Goal: Task Accomplishment & Management: Manage account settings

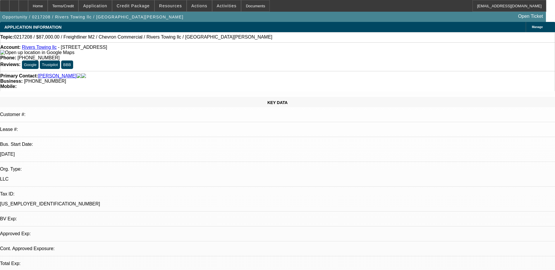
select select "0"
select select "2"
select select "0.1"
select select "4"
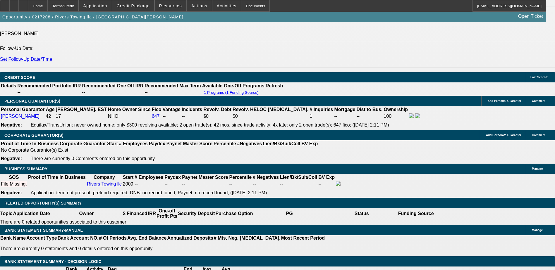
scroll to position [907, 0]
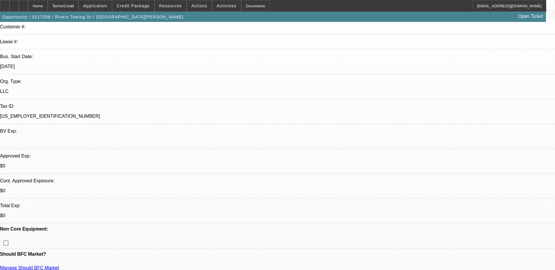
scroll to position [104, 0]
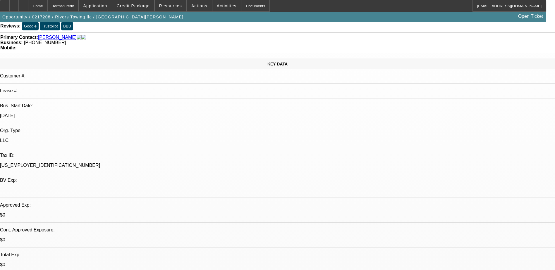
scroll to position [0, 0]
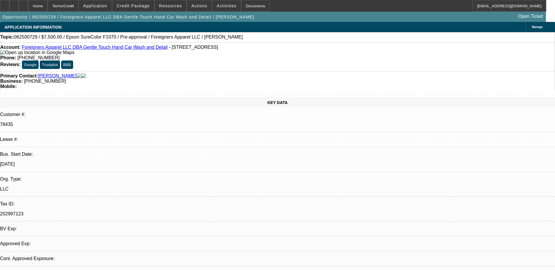
select select "0"
select select "2"
select select "0"
select select "1"
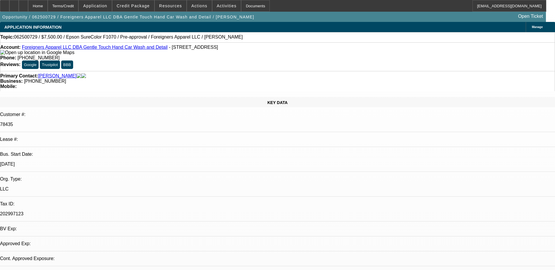
select select "6"
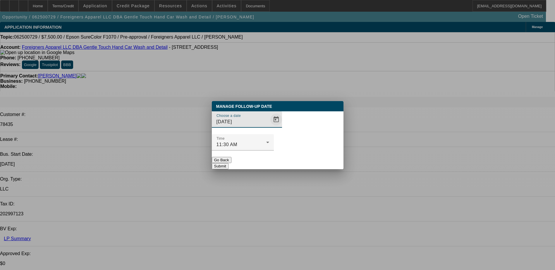
click at [269, 127] on span "Open calendar" at bounding box center [276, 120] width 14 height 14
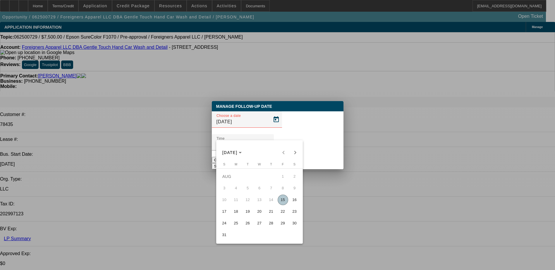
click at [234, 211] on span "18" at bounding box center [236, 212] width 11 height 11
type input "8/18/2025"
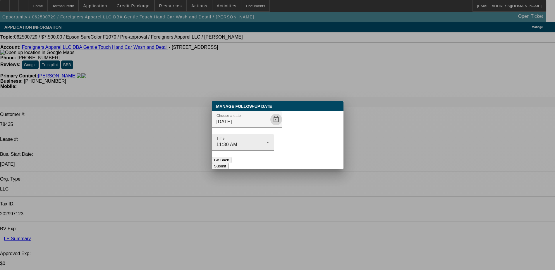
click at [266, 141] on div "11:30 AM" at bounding box center [241, 144] width 50 height 7
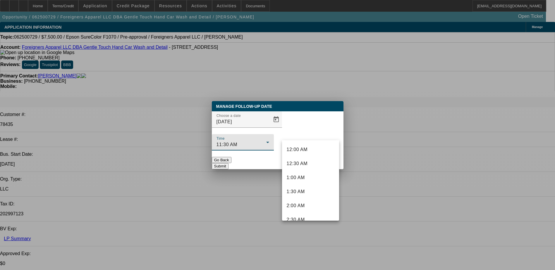
scroll to position [259, 0]
click at [318, 188] on mat-option "10:30 AM" at bounding box center [310, 186] width 57 height 14
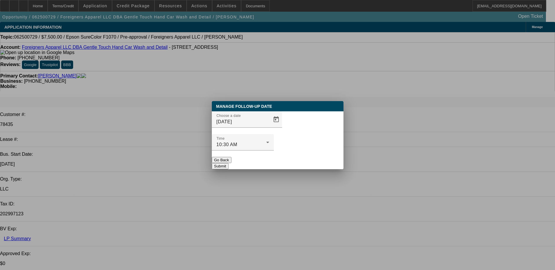
click at [324, 157] on div "Manage Follow-Up Date Choose a date 8/18/2025 Time 10:30 AM Go Back Submit" at bounding box center [278, 135] width 132 height 68
click at [228, 163] on button "Submit" at bounding box center [220, 166] width 17 height 6
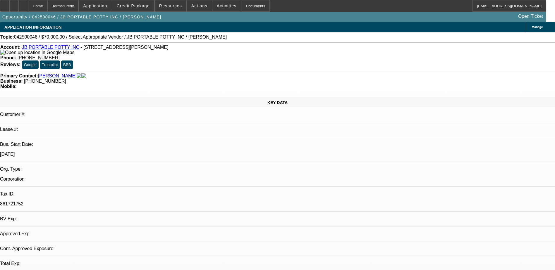
select select "0"
select select "2"
select select "0.1"
select select "1"
select select "2"
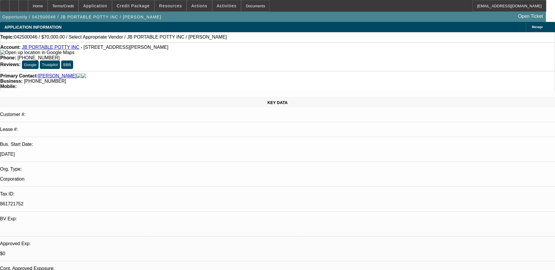
select select "4"
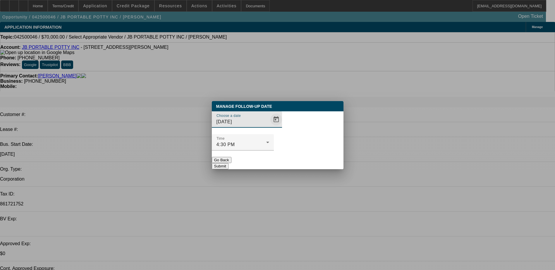
click at [269, 127] on span "Open calendar" at bounding box center [276, 120] width 14 height 14
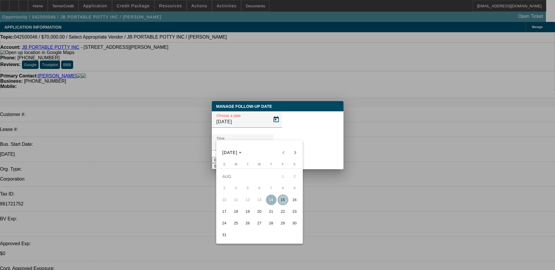
click at [282, 201] on span "15" at bounding box center [283, 200] width 11 height 11
type input "[DATE]"
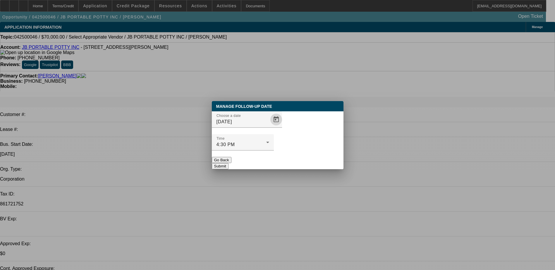
click at [228, 163] on button "Submit" at bounding box center [220, 166] width 17 height 6
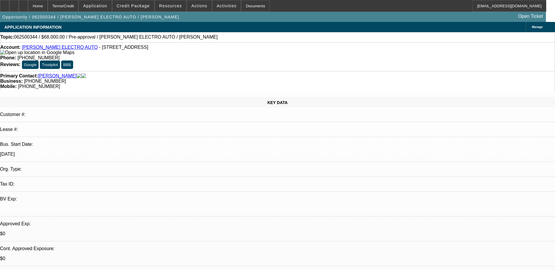
select select "0"
select select "2"
select select "0"
select select "2"
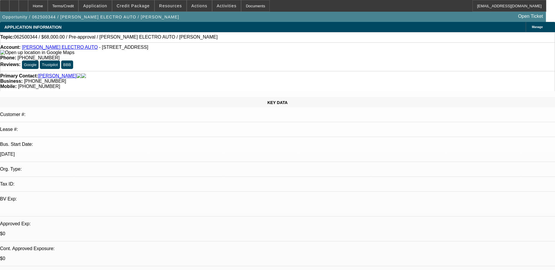
select select "0"
select select "2"
select select "0"
select select "1"
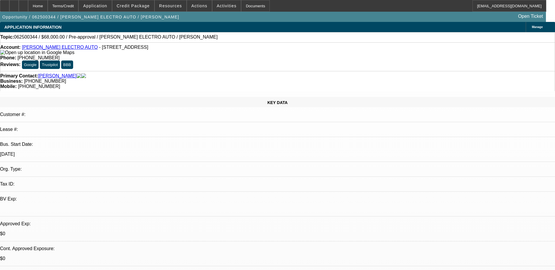
select select "2"
select select "6"
select select "1"
select select "2"
select select "6"
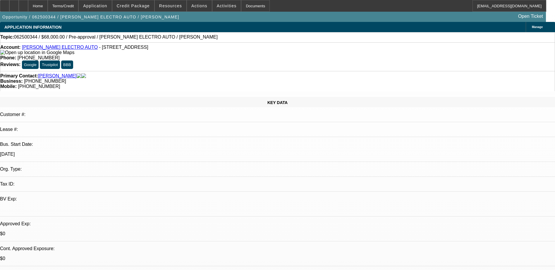
select select "1"
select select "2"
select select "6"
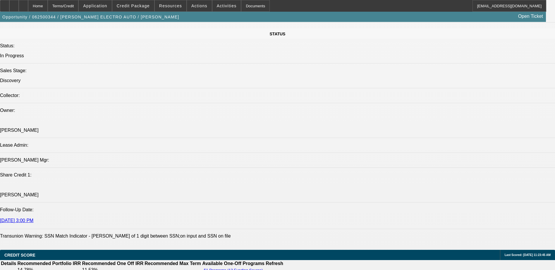
scroll to position [702, 0]
